Goal: Task Accomplishment & Management: Use online tool/utility

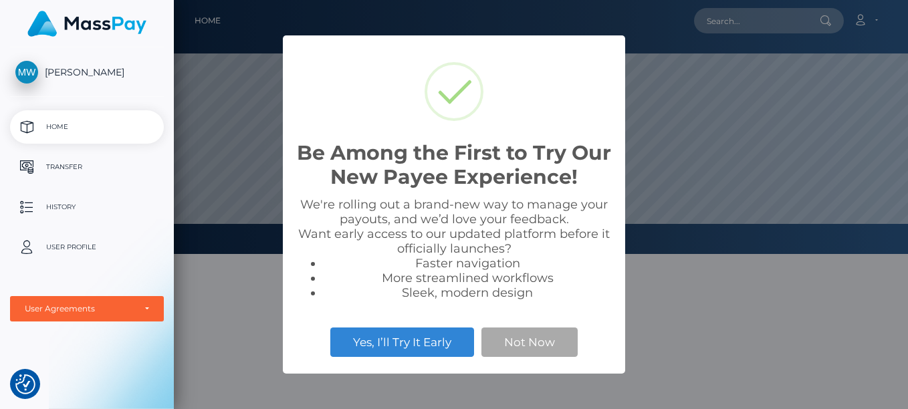
scroll to position [254, 734]
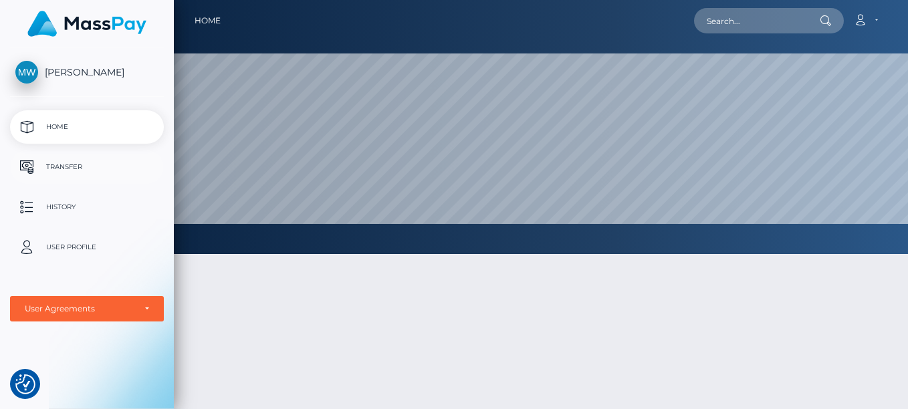
click at [61, 163] on p "Transfer" at bounding box center [86, 167] width 143 height 20
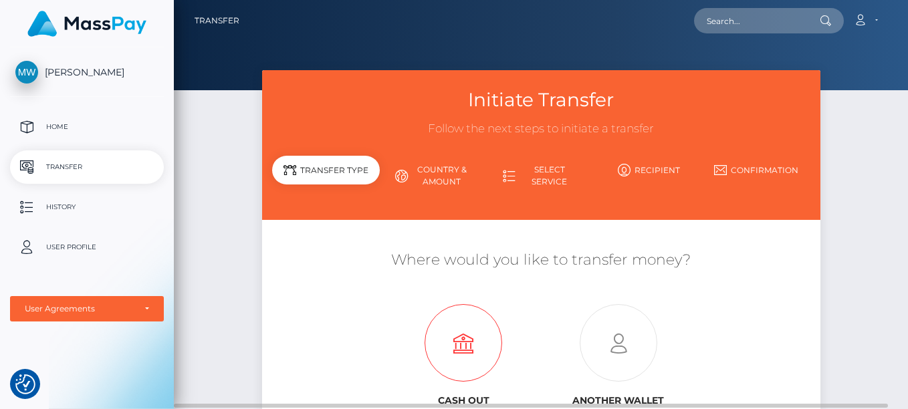
click at [456, 354] on icon at bounding box center [463, 344] width 155 height 78
click at [540, 173] on link "Select Service" at bounding box center [542, 175] width 108 height 35
click at [444, 175] on link "Country & Amount" at bounding box center [434, 175] width 108 height 35
click at [652, 170] on link "Recipient" at bounding box center [649, 169] width 108 height 23
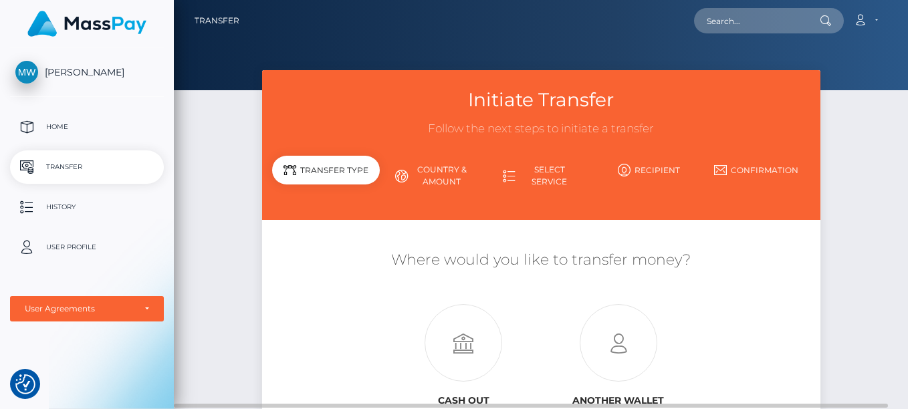
click at [740, 168] on link "Confirmation" at bounding box center [757, 169] width 108 height 23
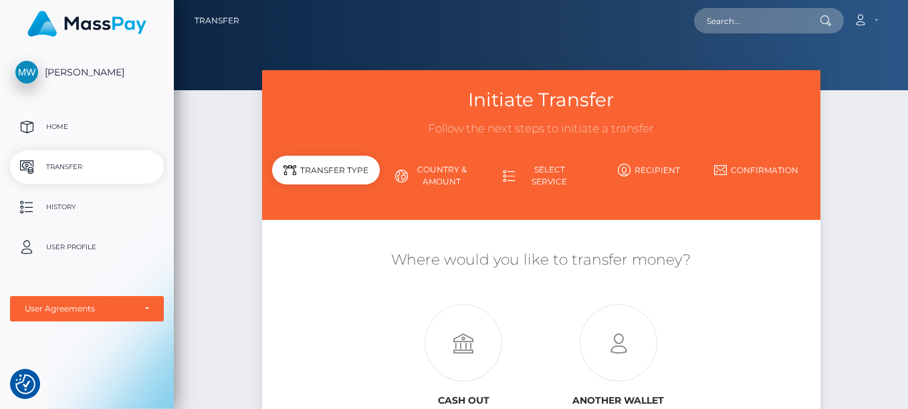
click at [57, 126] on p "Home" at bounding box center [86, 127] width 143 height 20
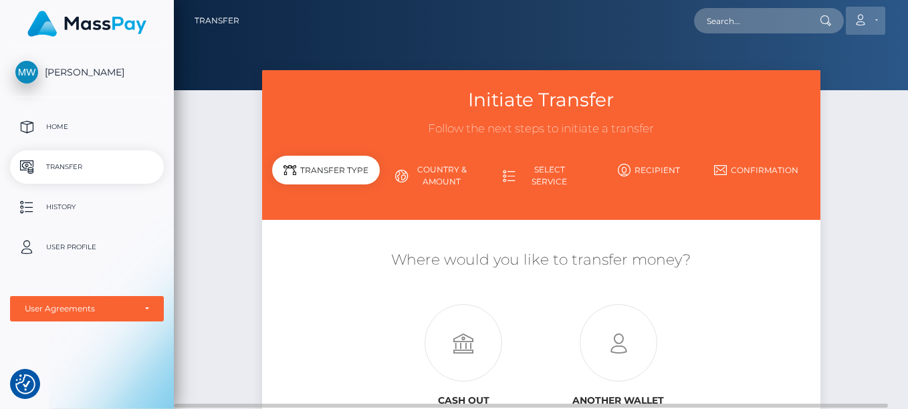
click at [870, 19] on link "Account" at bounding box center [865, 21] width 39 height 28
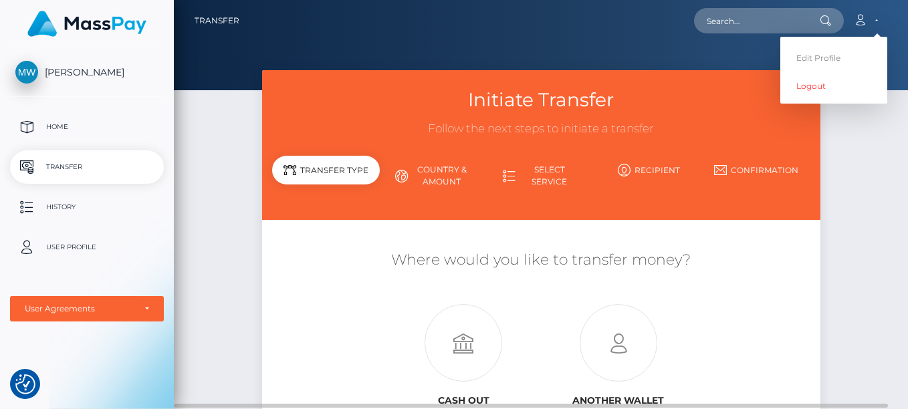
click at [661, 167] on link "Recipient" at bounding box center [649, 169] width 108 height 23
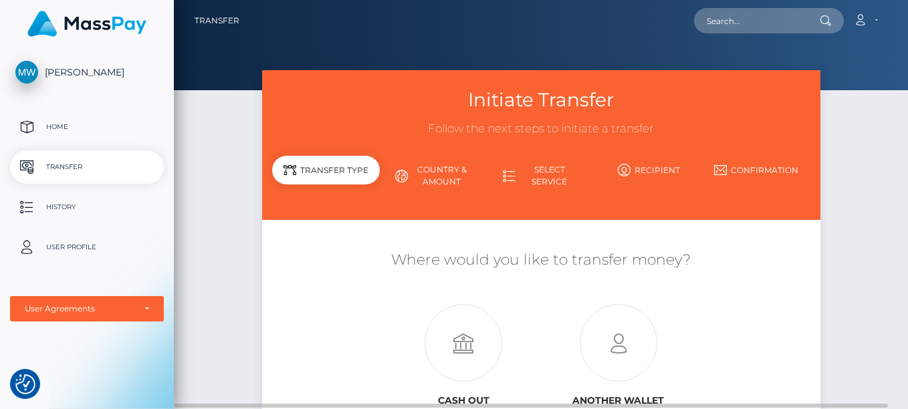
click at [550, 169] on link "Select Service" at bounding box center [542, 175] width 108 height 35
drag, startPoint x: 550, startPoint y: 169, endPoint x: 540, endPoint y: 169, distance: 9.4
click at [540, 169] on link "Select Service" at bounding box center [542, 175] width 108 height 35
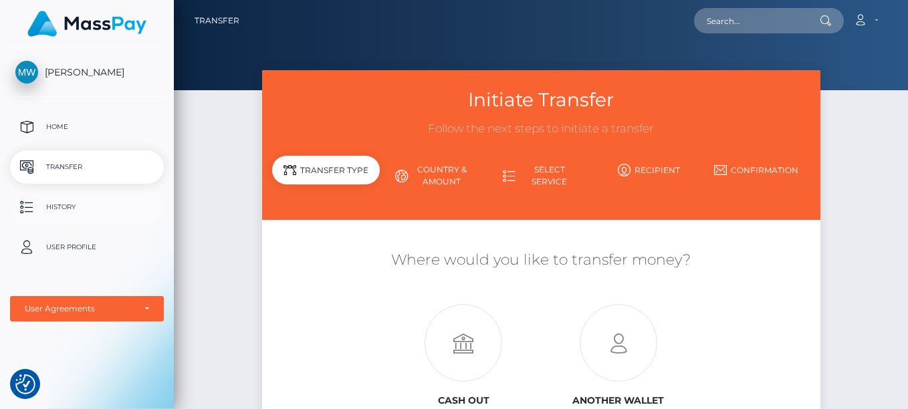
click at [60, 210] on p "History" at bounding box center [86, 207] width 143 height 20
click at [31, 71] on span "[PERSON_NAME]" at bounding box center [87, 72] width 154 height 12
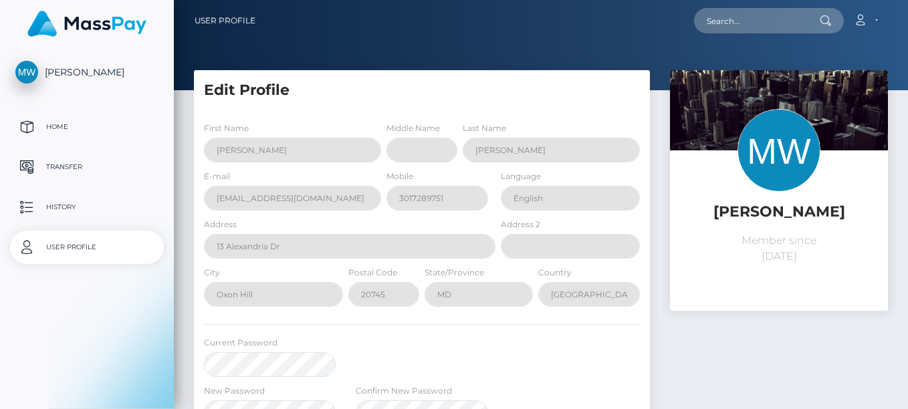
select select
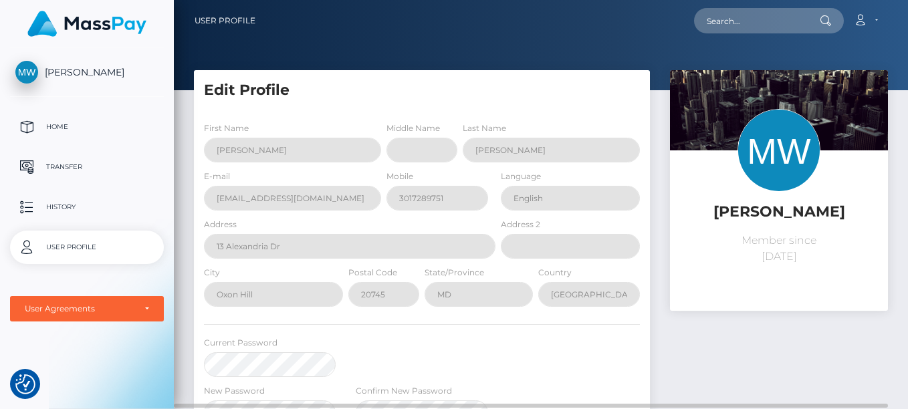
click at [759, 395] on div "[PERSON_NAME] Member since [DATE]" at bounding box center [779, 346] width 238 height 553
